Goal: Task Accomplishment & Management: Use online tool/utility

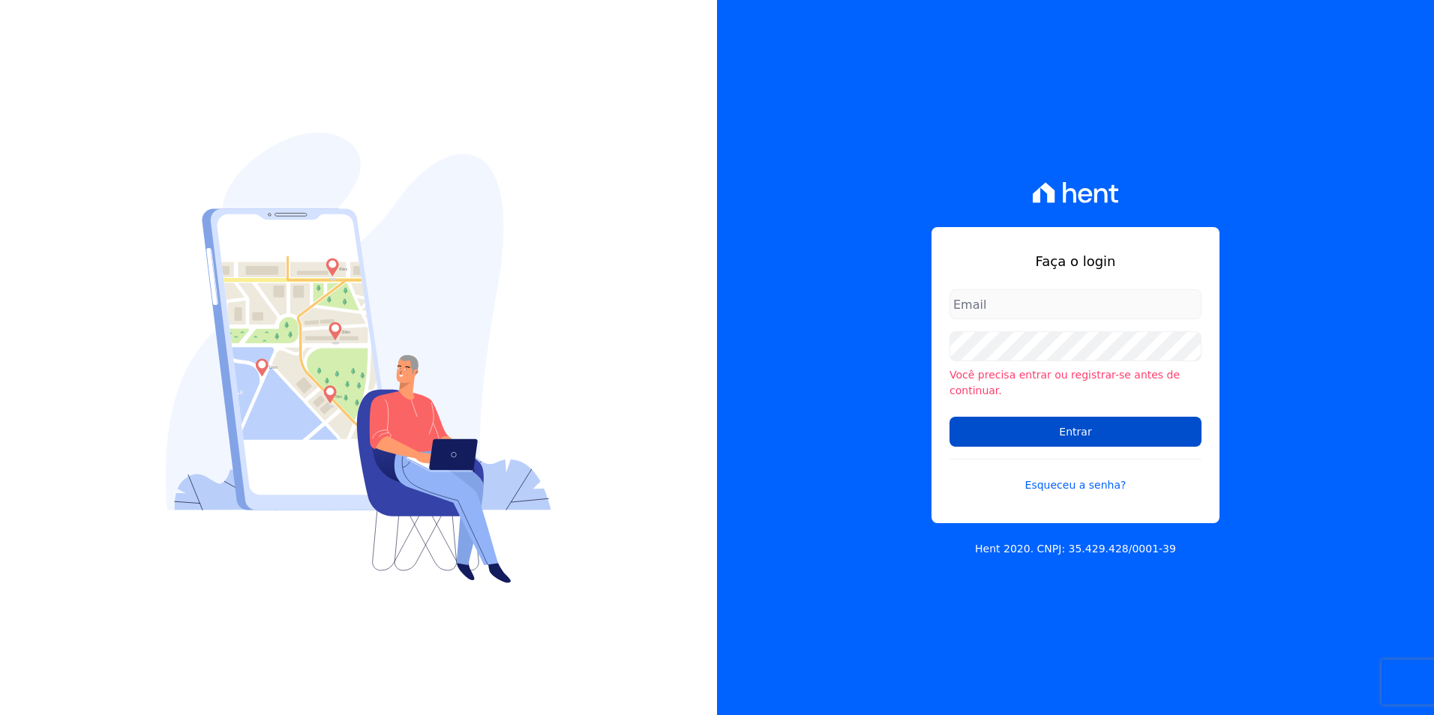
type input "[PERSON_NAME][EMAIL_ADDRESS][PERSON_NAME][DOMAIN_NAME]"
click at [1028, 423] on input "Entrar" at bounding box center [1075, 432] width 252 height 30
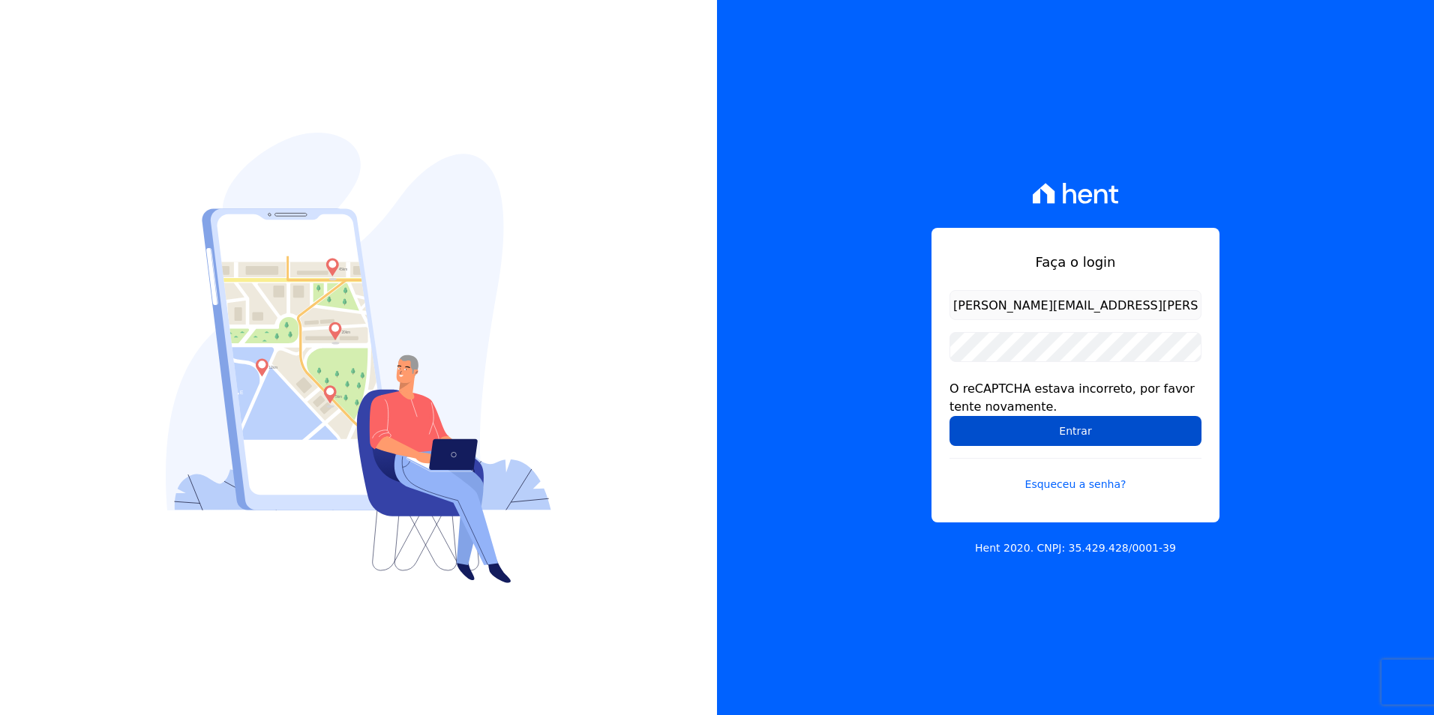
click at [1028, 433] on input "Entrar" at bounding box center [1075, 431] width 252 height 30
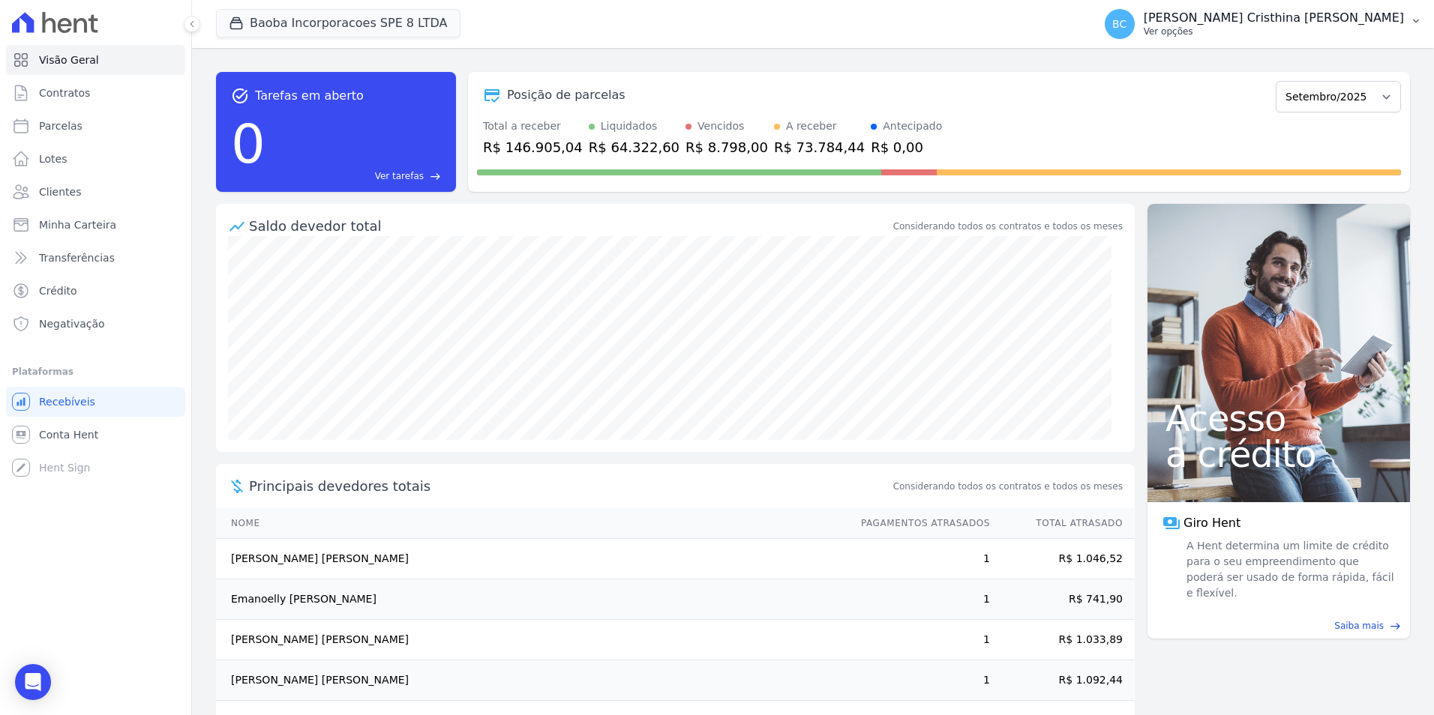
click at [1301, 36] on p "Ver opções" at bounding box center [1274, 31] width 260 height 12
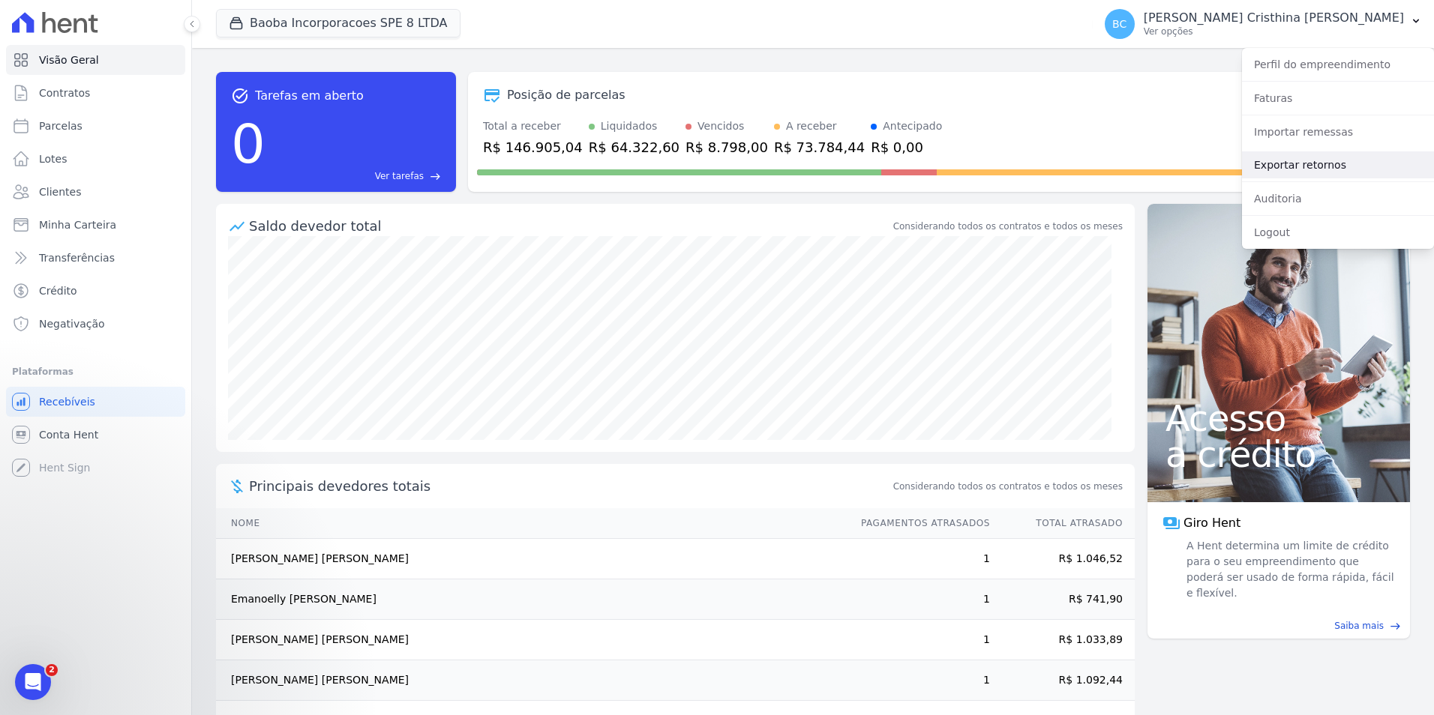
click at [1322, 168] on link "Exportar retornos" at bounding box center [1338, 164] width 192 height 27
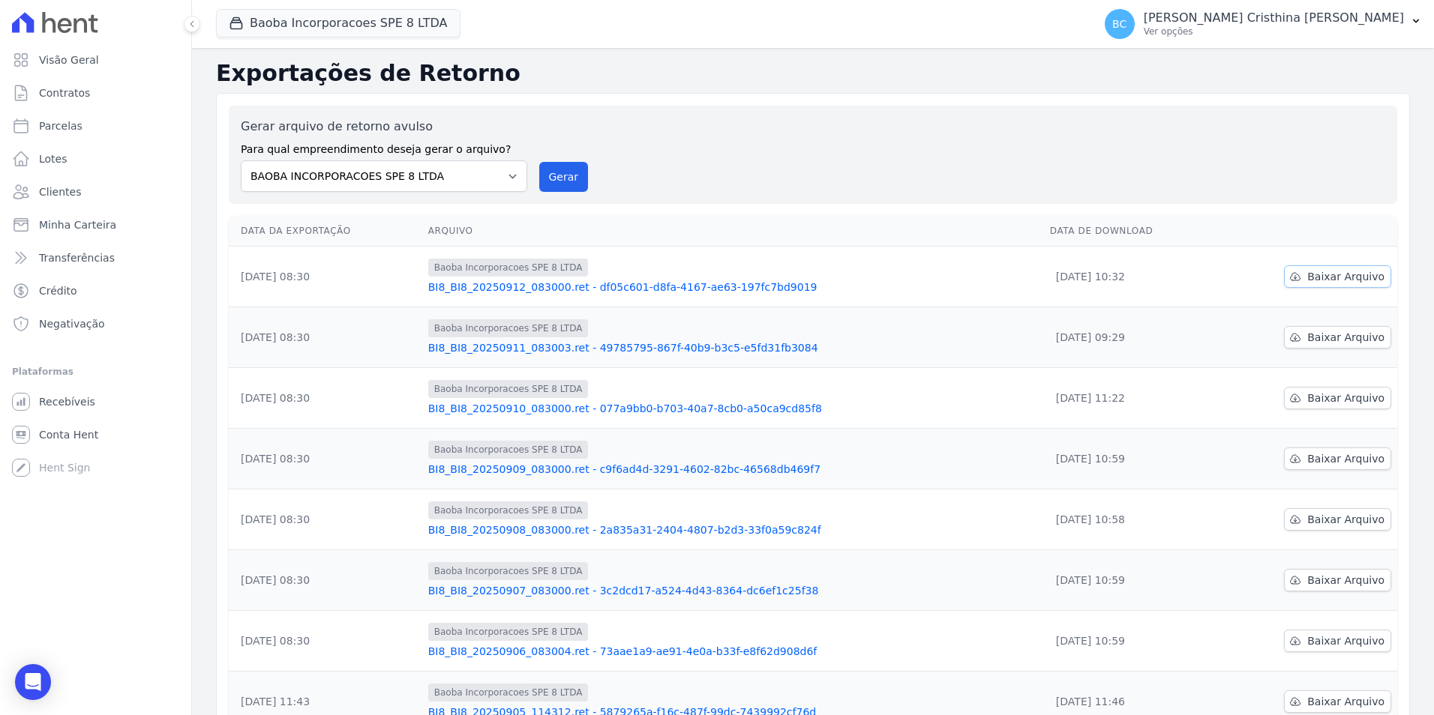
click at [1357, 275] on span "Baixar Arquivo" at bounding box center [1345, 276] width 77 height 15
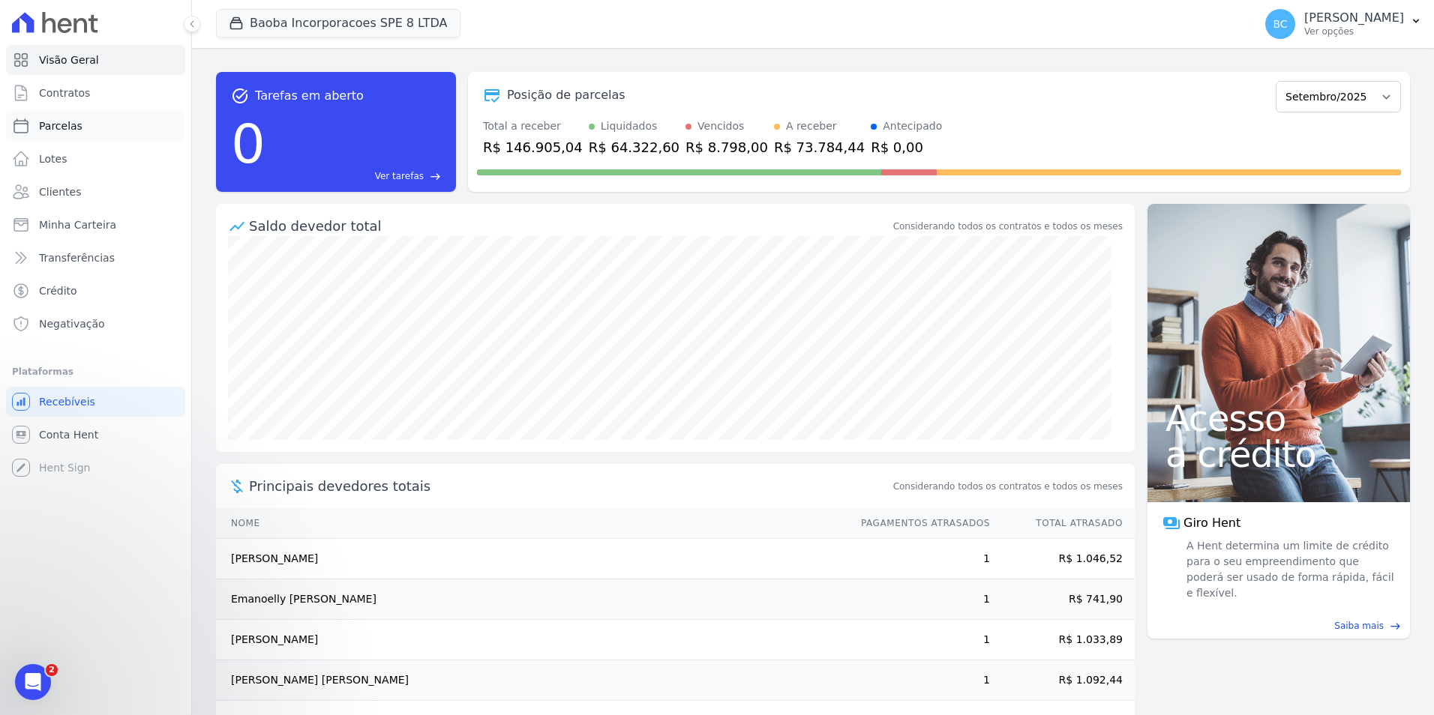
click at [77, 121] on span "Parcelas" at bounding box center [60, 125] width 43 height 15
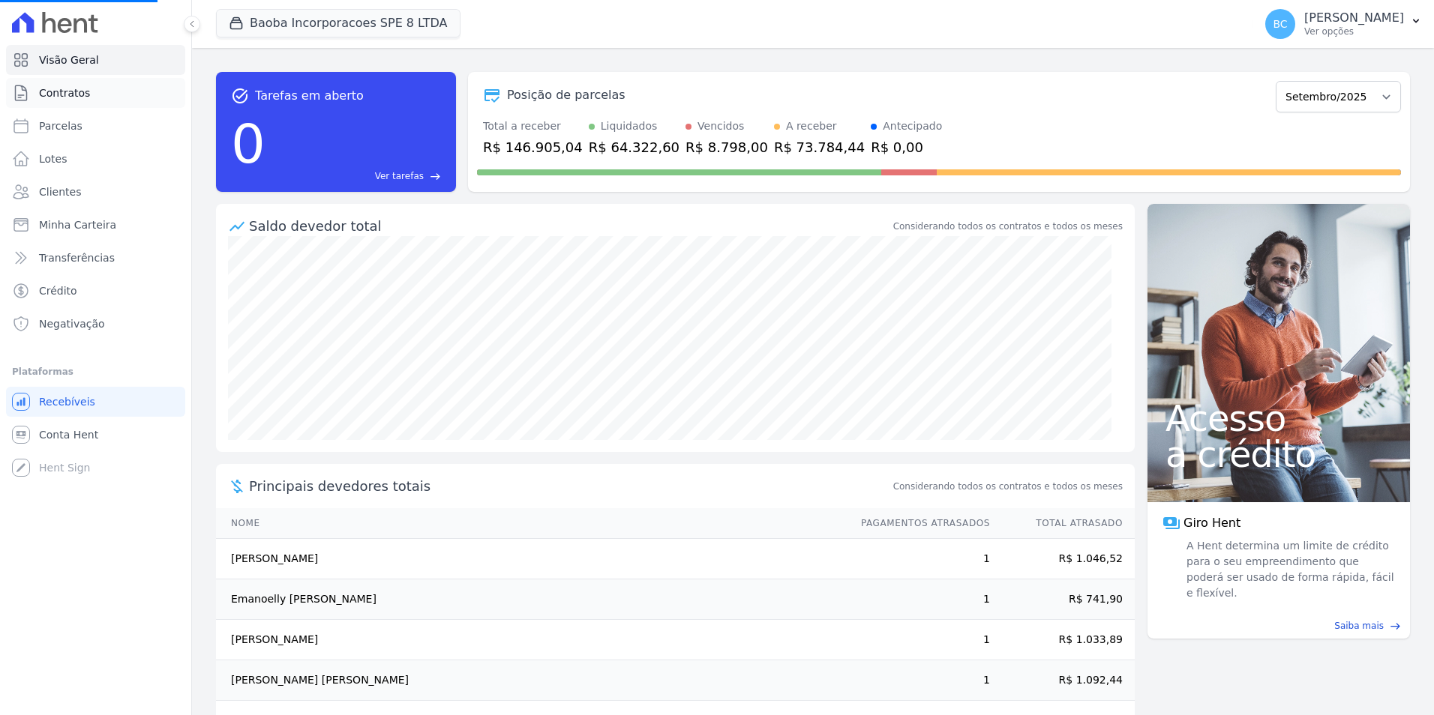
select select
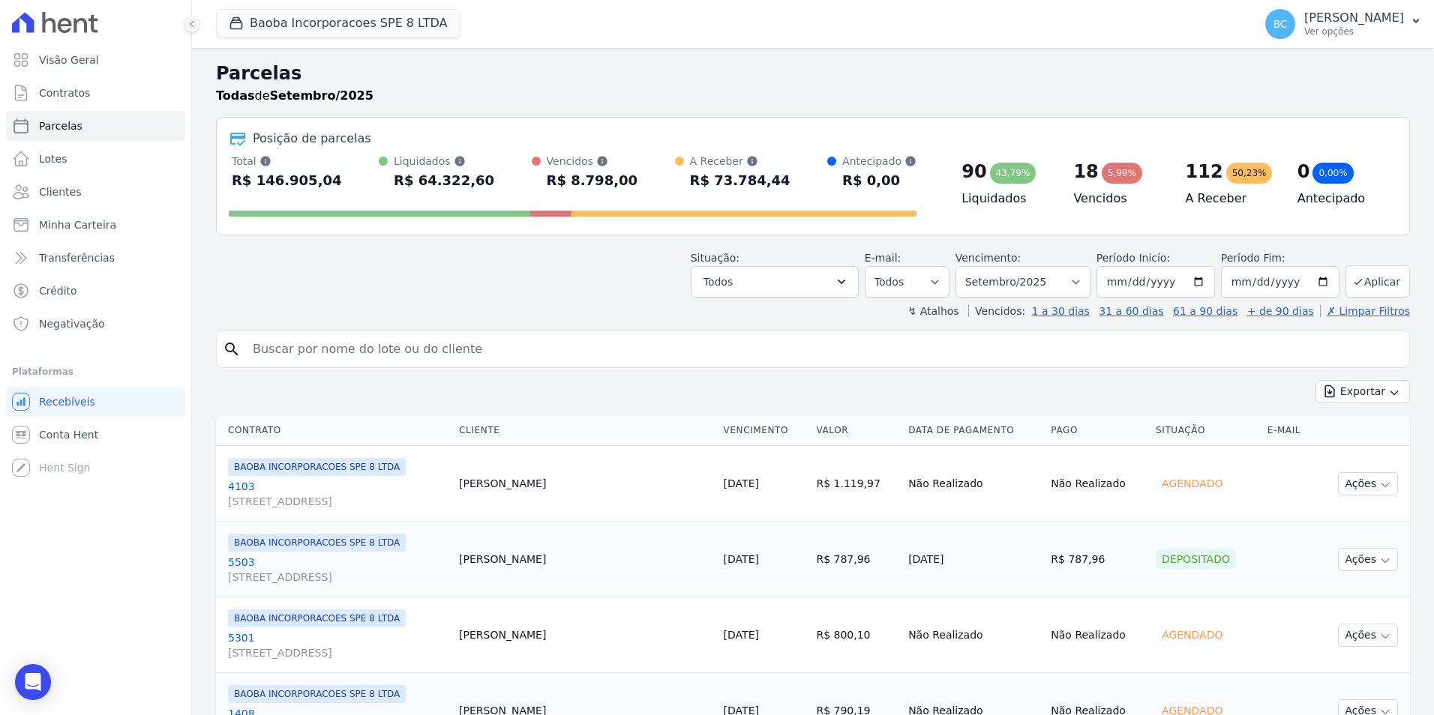
click at [1108, 174] on div "5,99%" at bounding box center [1122, 173] width 40 height 21
click at [849, 284] on icon "button" at bounding box center [841, 281] width 15 height 15
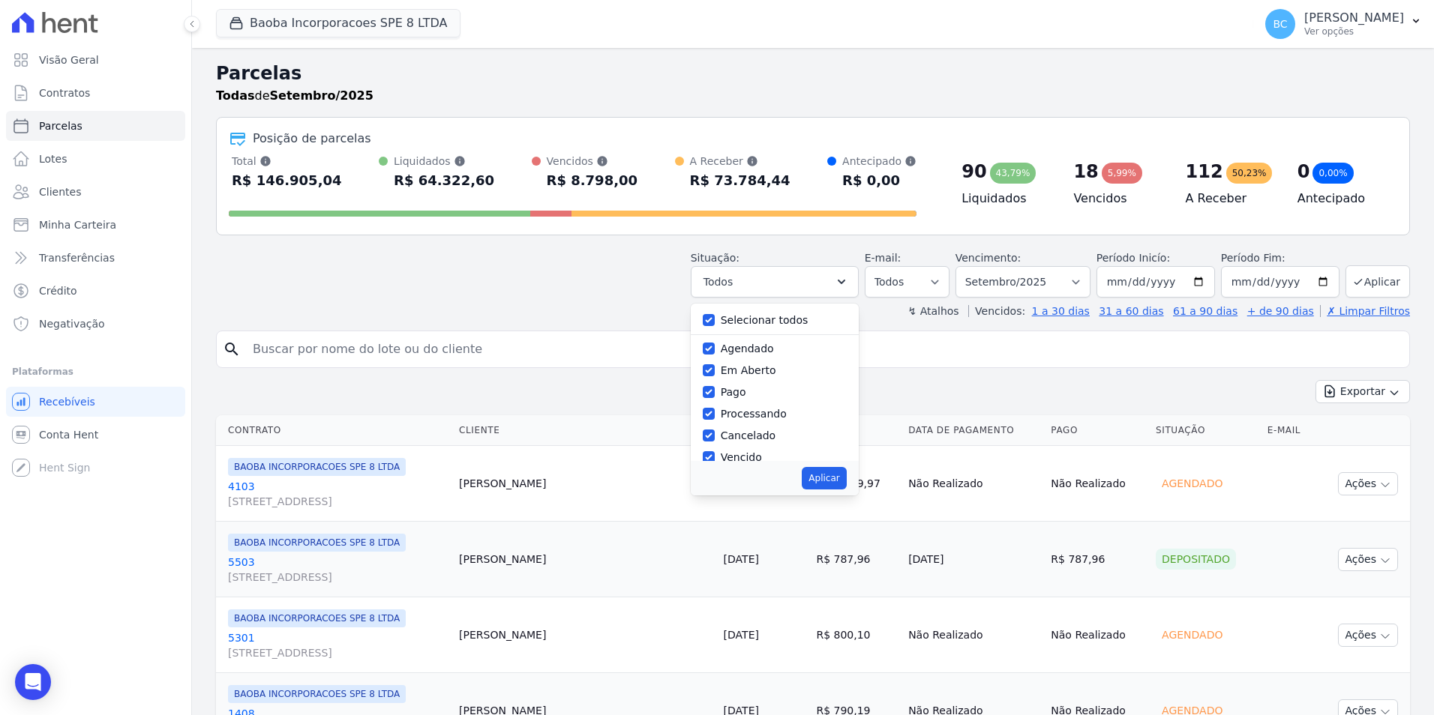
click at [778, 319] on label "Selecionar todos" at bounding box center [765, 320] width 88 height 12
click at [715, 319] on input "Selecionar todos" at bounding box center [709, 320] width 12 height 12
checkbox input "false"
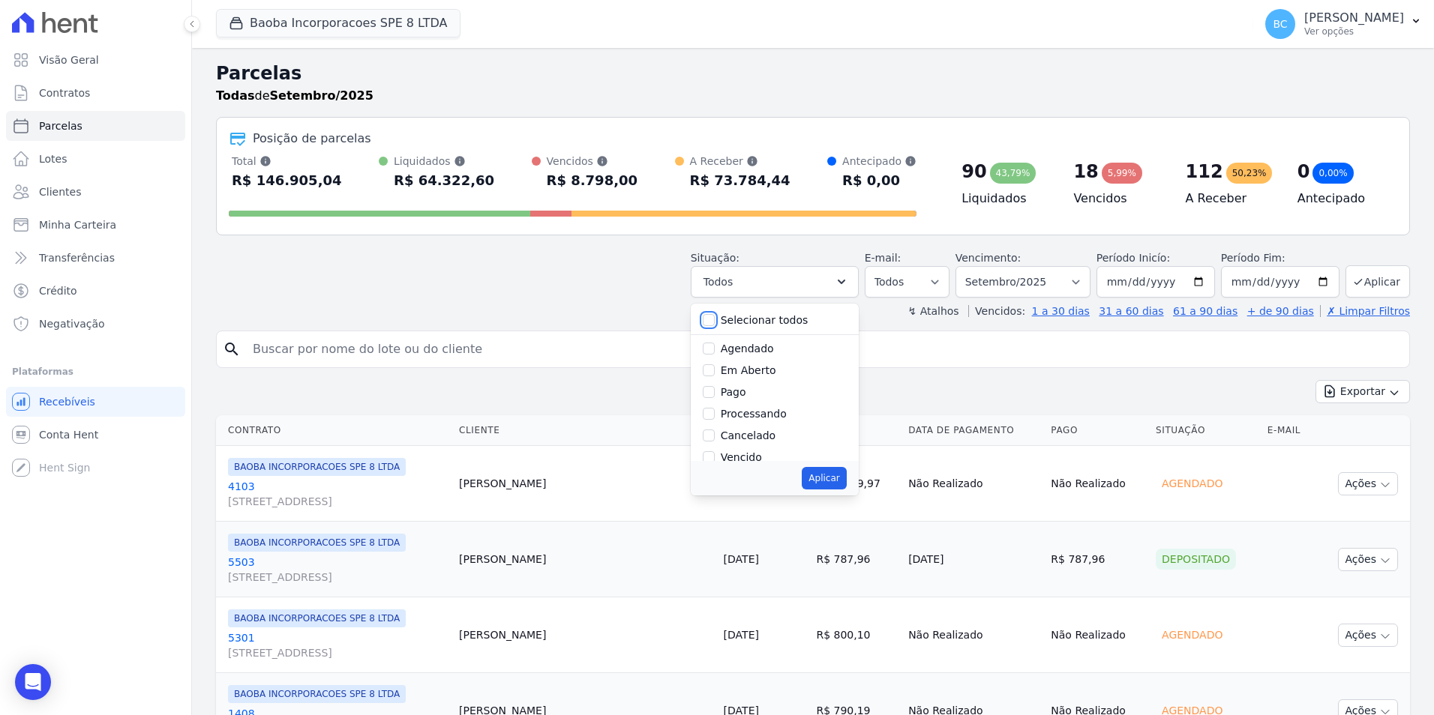
checkbox input "false"
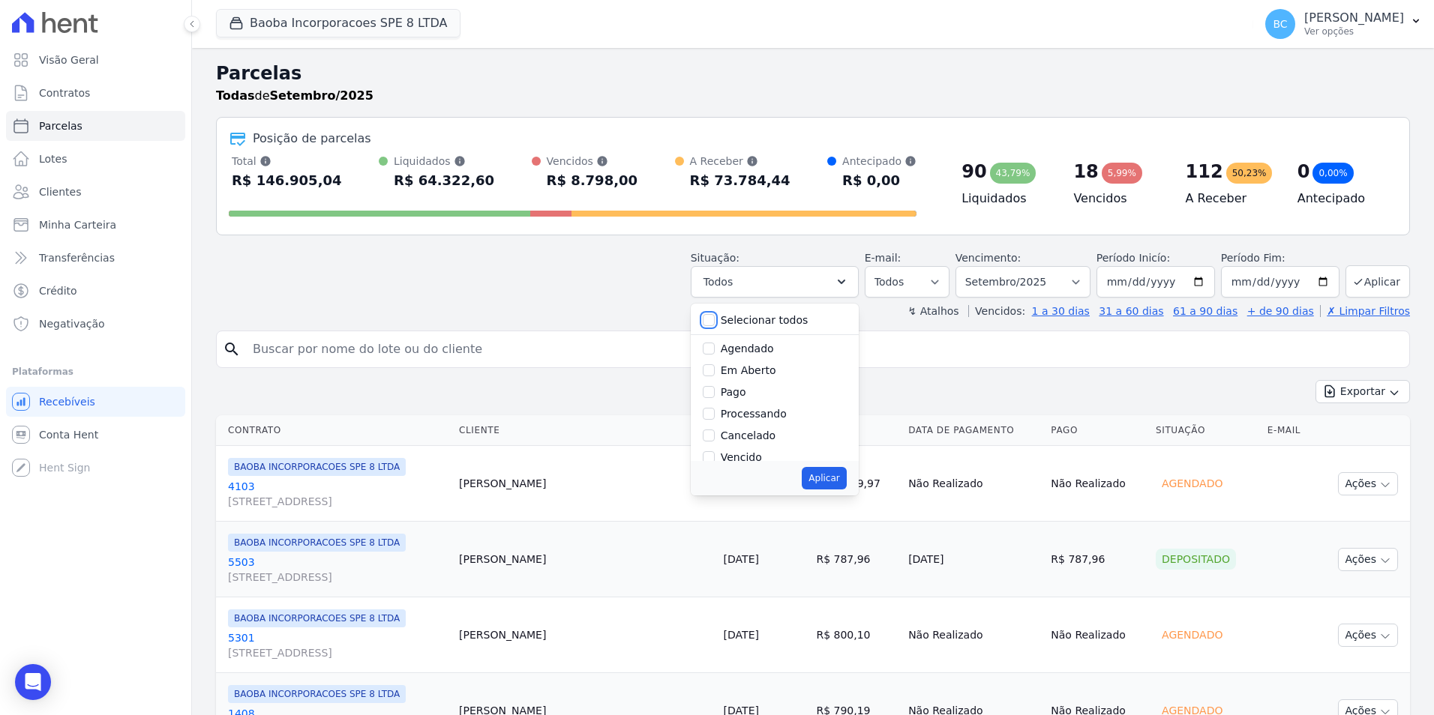
checkbox input "false"
click at [755, 360] on label "Vencido" at bounding box center [741, 357] width 41 height 12
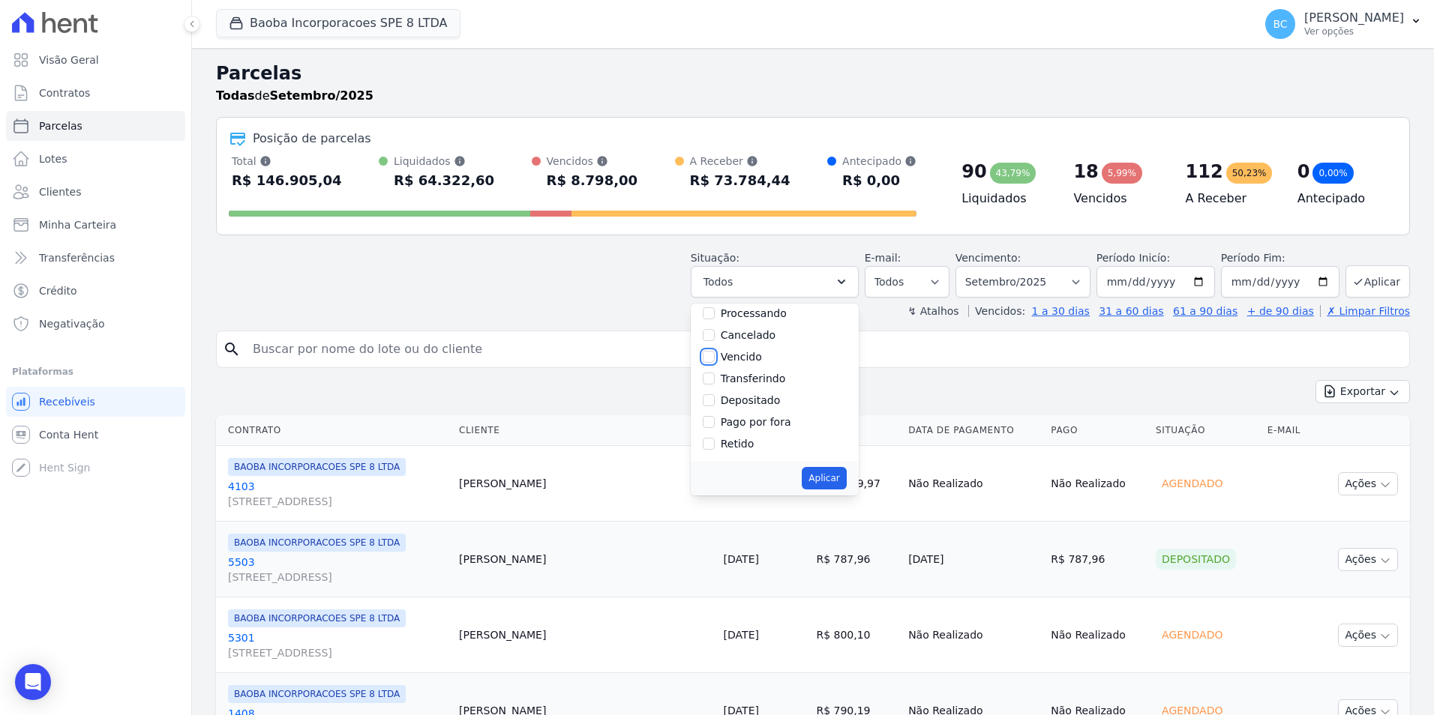
click at [715, 360] on input "Vencido" at bounding box center [709, 357] width 12 height 12
checkbox input "true"
click at [846, 476] on button "Aplicar" at bounding box center [824, 478] width 44 height 22
select select "overdue"
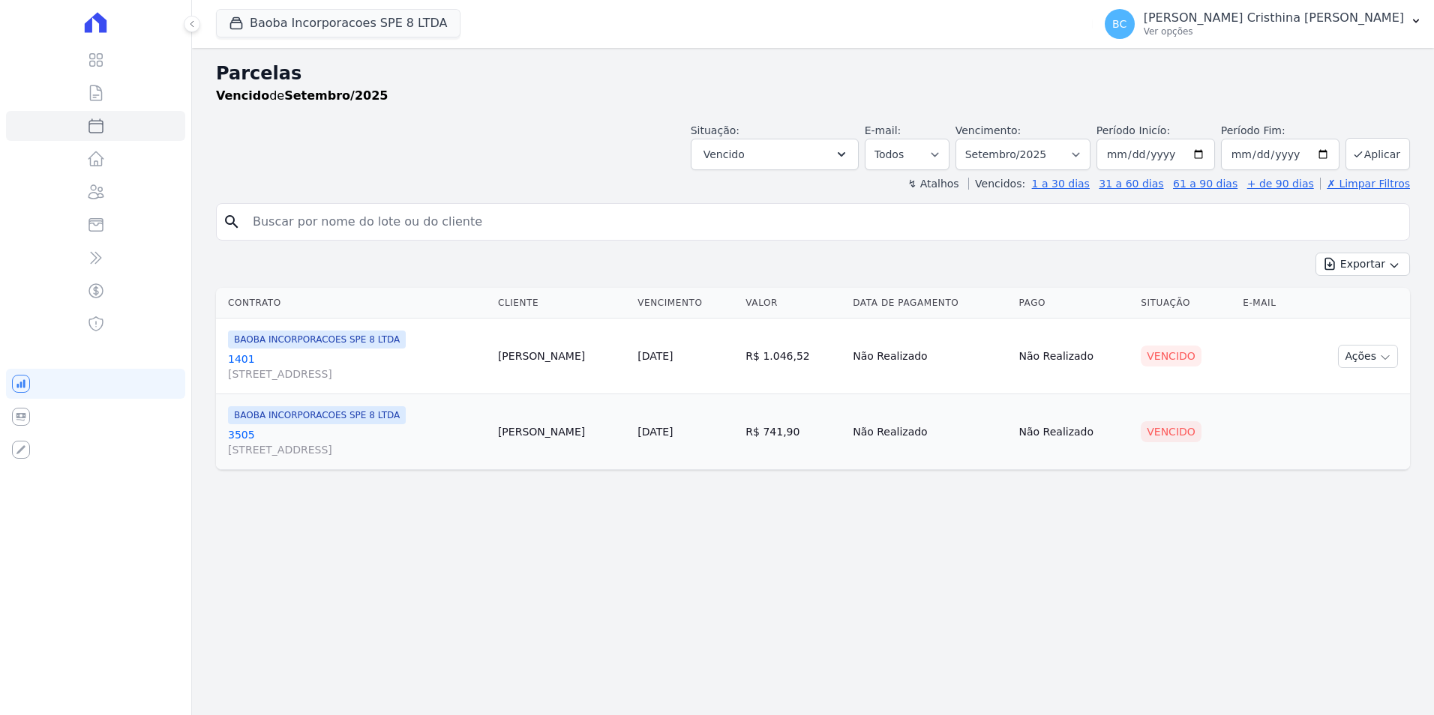
select select
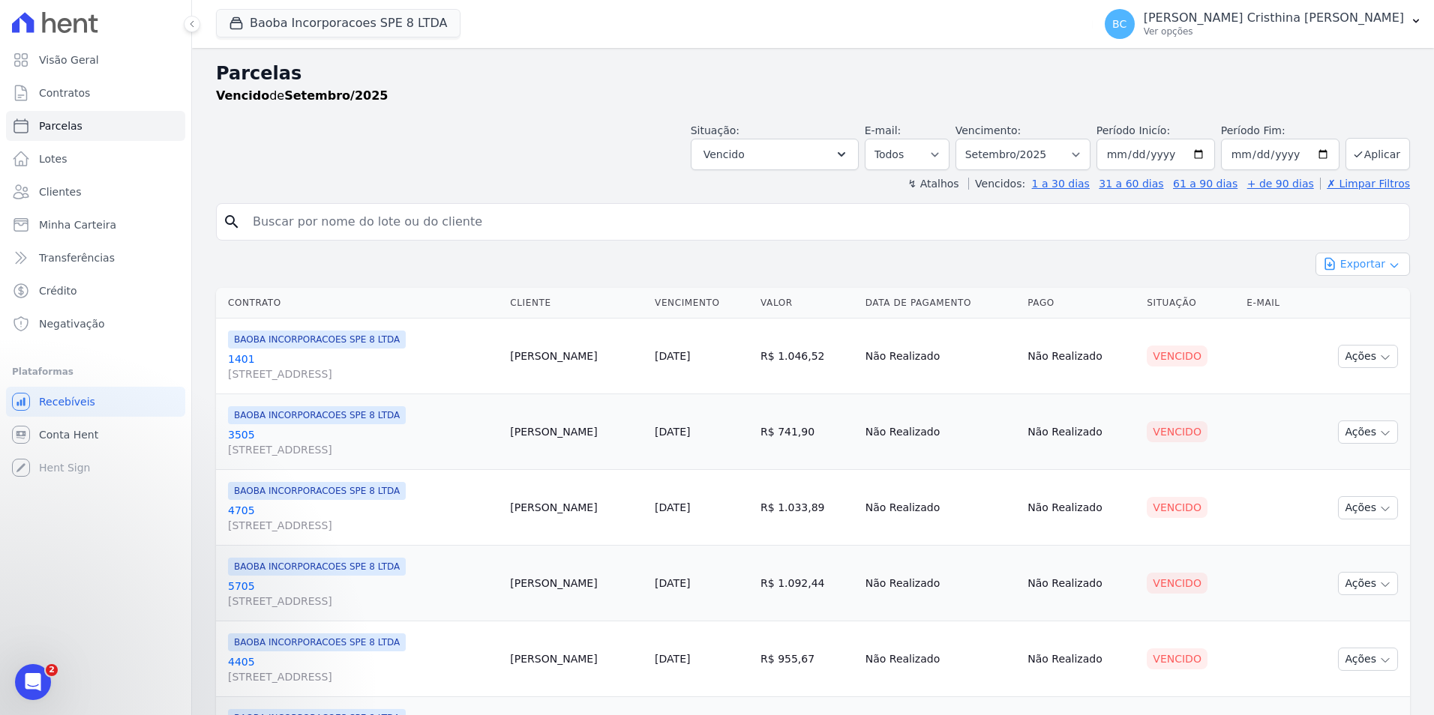
click at [1339, 268] on button "Exportar" at bounding box center [1362, 264] width 94 height 23
click at [1328, 327] on span "Exportar CSV" at bounding box center [1360, 325] width 79 height 15
